Goal: Information Seeking & Learning: Learn about a topic

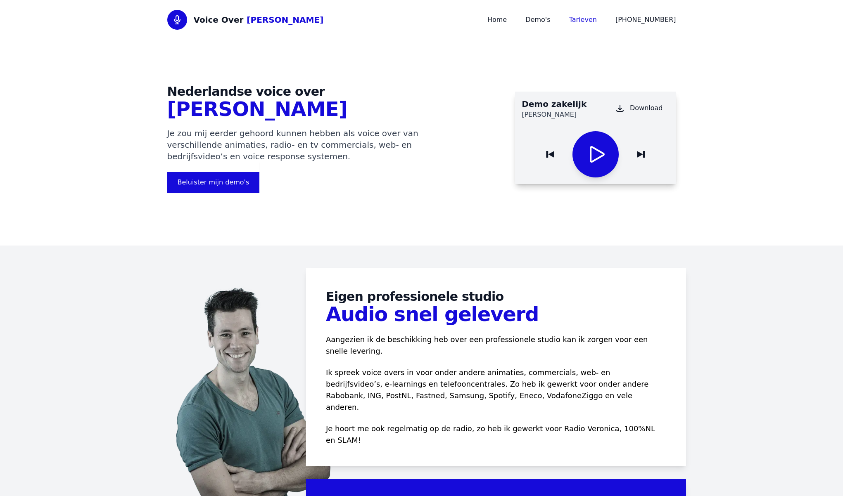
click at [592, 21] on link "Tarieven" at bounding box center [583, 20] width 28 height 8
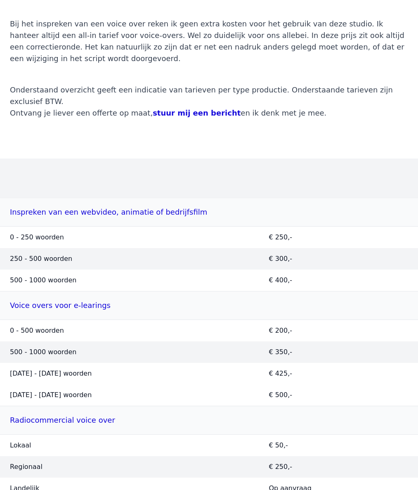
scroll to position [462, 0]
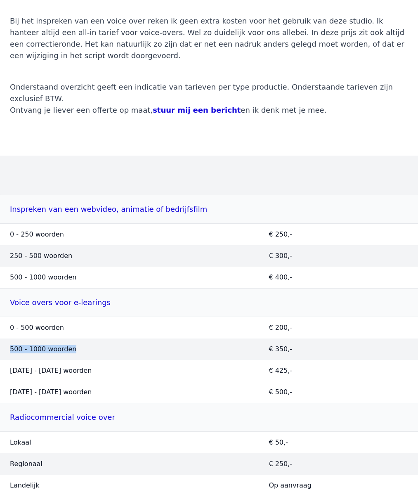
drag, startPoint x: 21, startPoint y: 253, endPoint x: 121, endPoint y: 253, distance: 99.5
click at [121, 339] on td "500 - 1000 woorden" at bounding box center [129, 349] width 259 height 21
click at [265, 339] on td "€ 350,-" at bounding box center [338, 349] width 159 height 21
drag, startPoint x: 286, startPoint y: 253, endPoint x: 116, endPoint y: 251, distance: 169.7
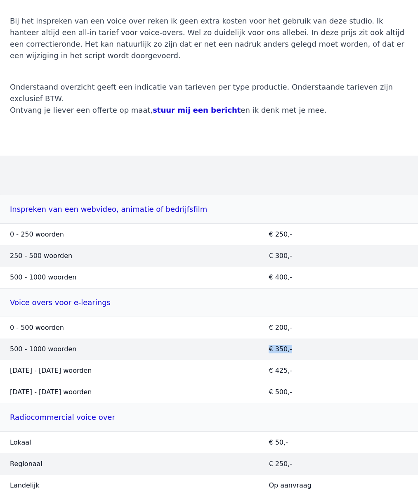
click at [119, 339] on tr "500 - 1000 woorden € 350,-" at bounding box center [209, 349] width 418 height 21
click at [114, 339] on td "500 - 1000 woorden" at bounding box center [129, 349] width 259 height 21
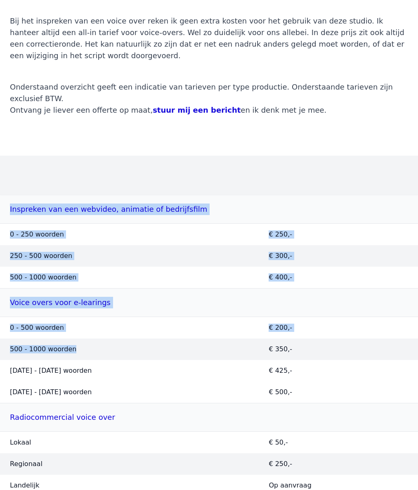
drag, startPoint x: 121, startPoint y: 251, endPoint x: -12, endPoint y: 251, distance: 133.0
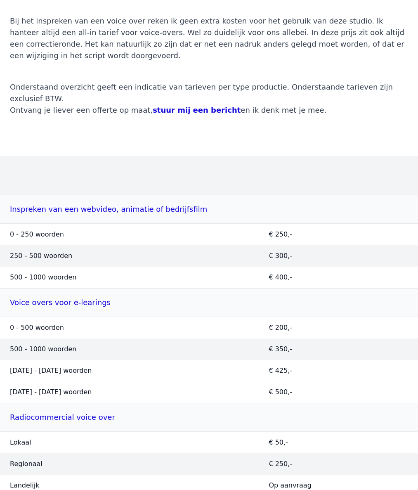
click at [21, 339] on td "500 - 1000 woorden" at bounding box center [129, 349] width 259 height 21
drag, startPoint x: 9, startPoint y: 256, endPoint x: 98, endPoint y: 256, distance: 89.2
click at [96, 339] on td "500 - 1000 woorden" at bounding box center [129, 349] width 259 height 21
drag, startPoint x: 5, startPoint y: 234, endPoint x: 229, endPoint y: 234, distance: 223.4
click at [229, 317] on td "0 - 500 woorden" at bounding box center [129, 328] width 259 height 22
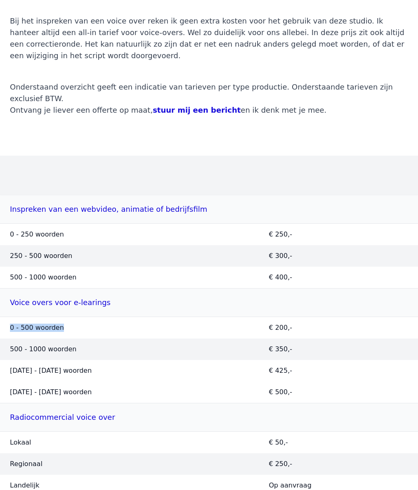
click at [231, 317] on td "0 - 500 woorden" at bounding box center [129, 328] width 259 height 22
drag, startPoint x: 307, startPoint y: 234, endPoint x: 49, endPoint y: 234, distance: 258.5
click at [49, 317] on tr "0 - 500 woorden € 200,-" at bounding box center [209, 328] width 418 height 22
drag, startPoint x: 10, startPoint y: 234, endPoint x: 294, endPoint y: 234, distance: 284.1
click at [294, 317] on tr "0 - 500 woorden € 200,-" at bounding box center [209, 328] width 418 height 22
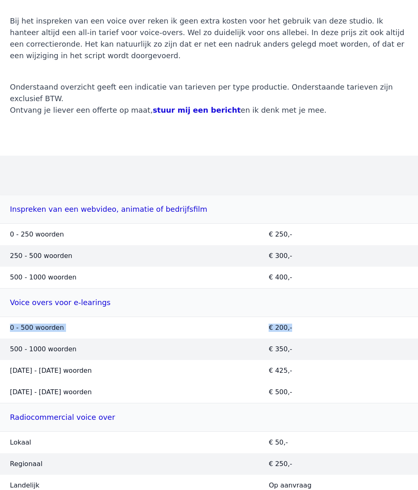
click at [296, 317] on td "€ 200,-" at bounding box center [338, 328] width 159 height 22
drag, startPoint x: 308, startPoint y: 234, endPoint x: 0, endPoint y: 230, distance: 308.0
click at [0, 317] on tr "0 - 500 woorden € 200,-" at bounding box center [209, 328] width 418 height 22
drag, startPoint x: 6, startPoint y: 289, endPoint x: 250, endPoint y: 289, distance: 244.4
click at [250, 382] on td "1500 - 2000 woorden" at bounding box center [129, 393] width 259 height 22
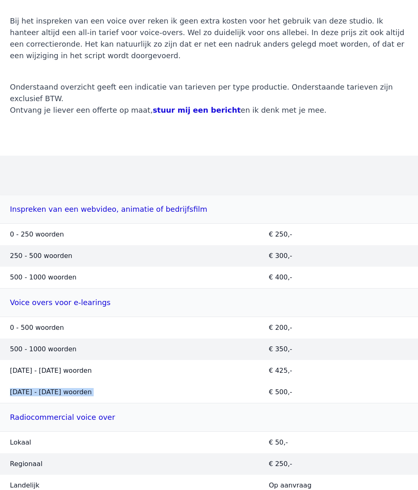
drag, startPoint x: 250, startPoint y: 289, endPoint x: 279, endPoint y: 289, distance: 28.9
click at [259, 382] on tr "1500 - 2000 woorden € 500,-" at bounding box center [209, 393] width 418 height 22
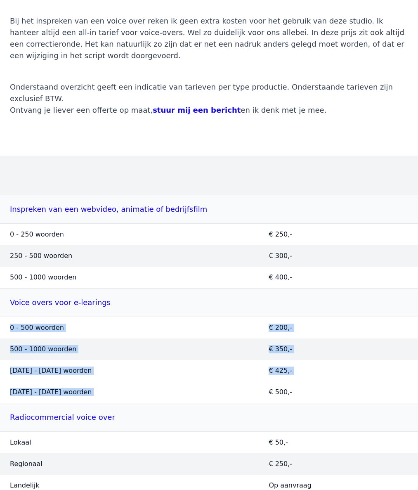
drag, startPoint x: 281, startPoint y: 289, endPoint x: 55, endPoint y: 213, distance: 237.6
click at [12, 317] on td "0 - 500 woorden" at bounding box center [129, 328] width 259 height 22
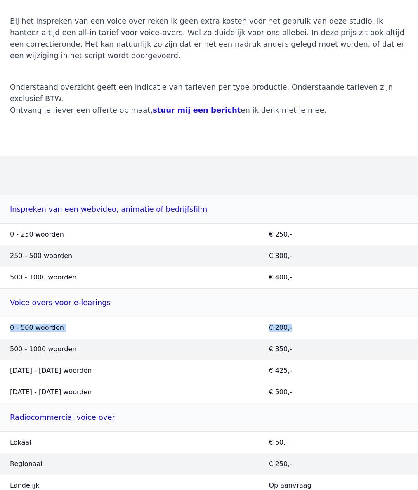
drag, startPoint x: 11, startPoint y: 229, endPoint x: 373, endPoint y: 232, distance: 362.1
click at [372, 317] on tr "0 - 500 woorden € 200,-" at bounding box center [209, 328] width 418 height 22
click at [368, 317] on td "€ 200,-" at bounding box center [338, 328] width 159 height 22
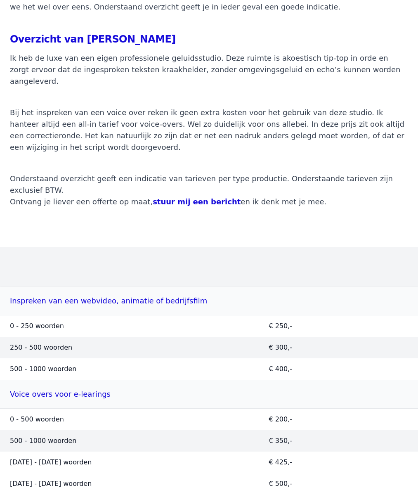
scroll to position [65, 0]
